Goal: Task Accomplishment & Management: Manage account settings

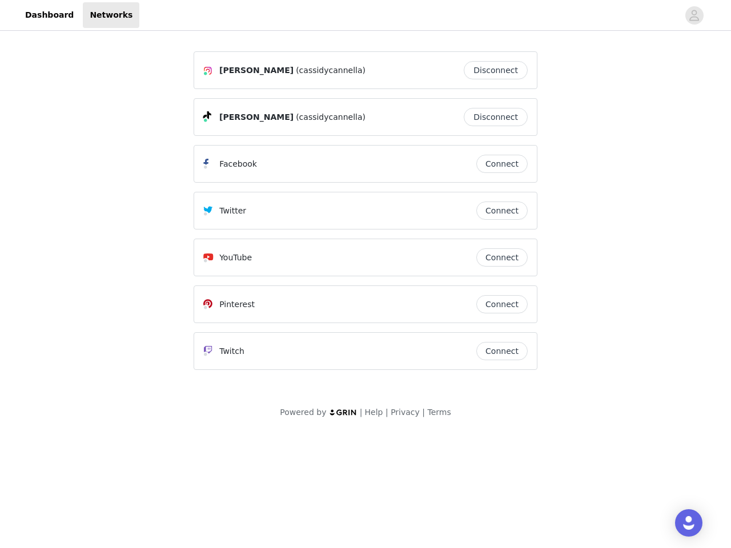
click at [365, 216] on div "Twitter" at bounding box center [339, 211] width 273 height 14
click at [365, 15] on div at bounding box center [408, 15] width 539 height 26
click at [694, 15] on icon "avatar" at bounding box center [694, 15] width 11 height 18
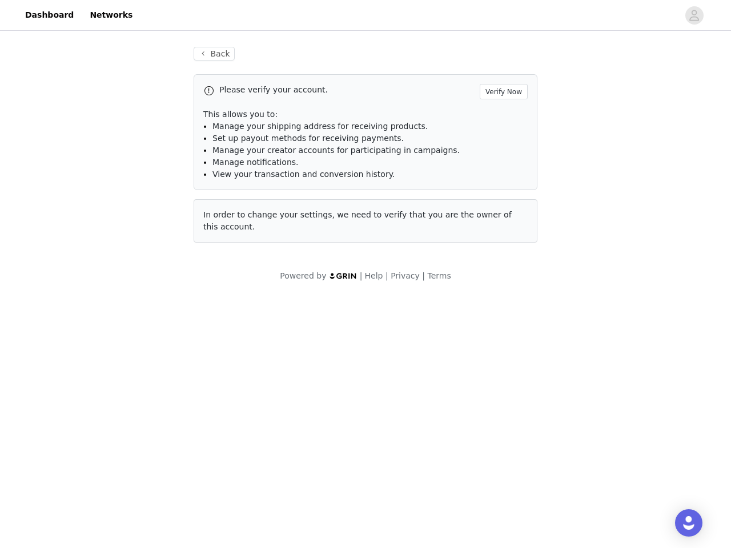
click at [499, 117] on p "This allows you to:" at bounding box center [365, 115] width 324 height 12
click at [502, 164] on li "Manage notifications." at bounding box center [369, 162] width 315 height 12
click at [502, 211] on span "In order to change your settings, we need to verify that you are the owner of t…" at bounding box center [357, 220] width 308 height 21
click at [502, 258] on div "Back Please verify your account. Verify Now This allows you to: Manage your shi…" at bounding box center [365, 151] width 371 height 237
